Goal: Task Accomplishment & Management: Use online tool/utility

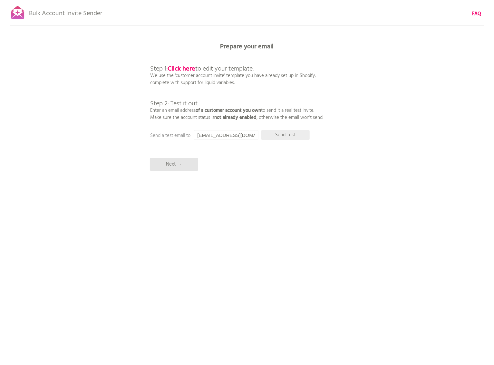
click at [291, 135] on p "Send Test" at bounding box center [285, 135] width 48 height 10
click at [186, 69] on b "Click here" at bounding box center [182, 69] width 28 height 10
click at [292, 137] on p "Send Test" at bounding box center [285, 135] width 48 height 10
click at [178, 168] on p "Next →" at bounding box center [174, 164] width 48 height 13
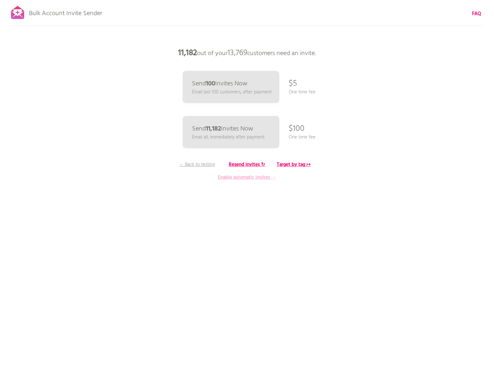
click at [243, 179] on b "Enable automatic invites →" at bounding box center [247, 178] width 58 height 8
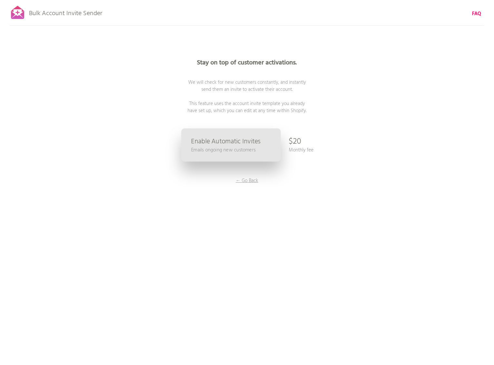
click at [254, 148] on p "Emails ongoing new customers" at bounding box center [223, 150] width 64 height 7
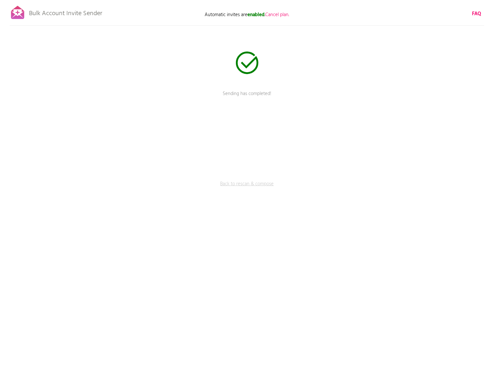
click at [239, 184] on link "Back to rescan & compose" at bounding box center [246, 188] width 193 height 16
click at [20, 14] on div at bounding box center [18, 13] width 16 height 16
